Goal: Find specific page/section: Find specific page/section

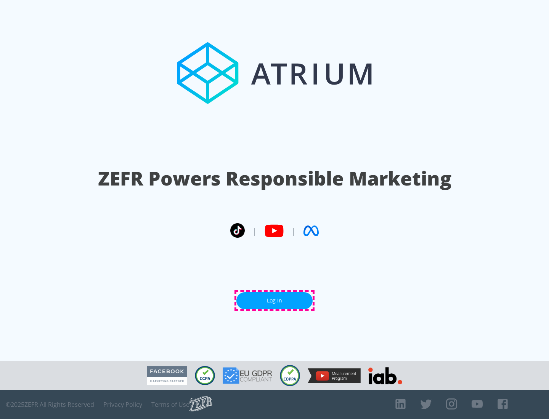
click at [274, 301] on link "Log In" at bounding box center [274, 300] width 76 height 17
